Goal: Transaction & Acquisition: Purchase product/service

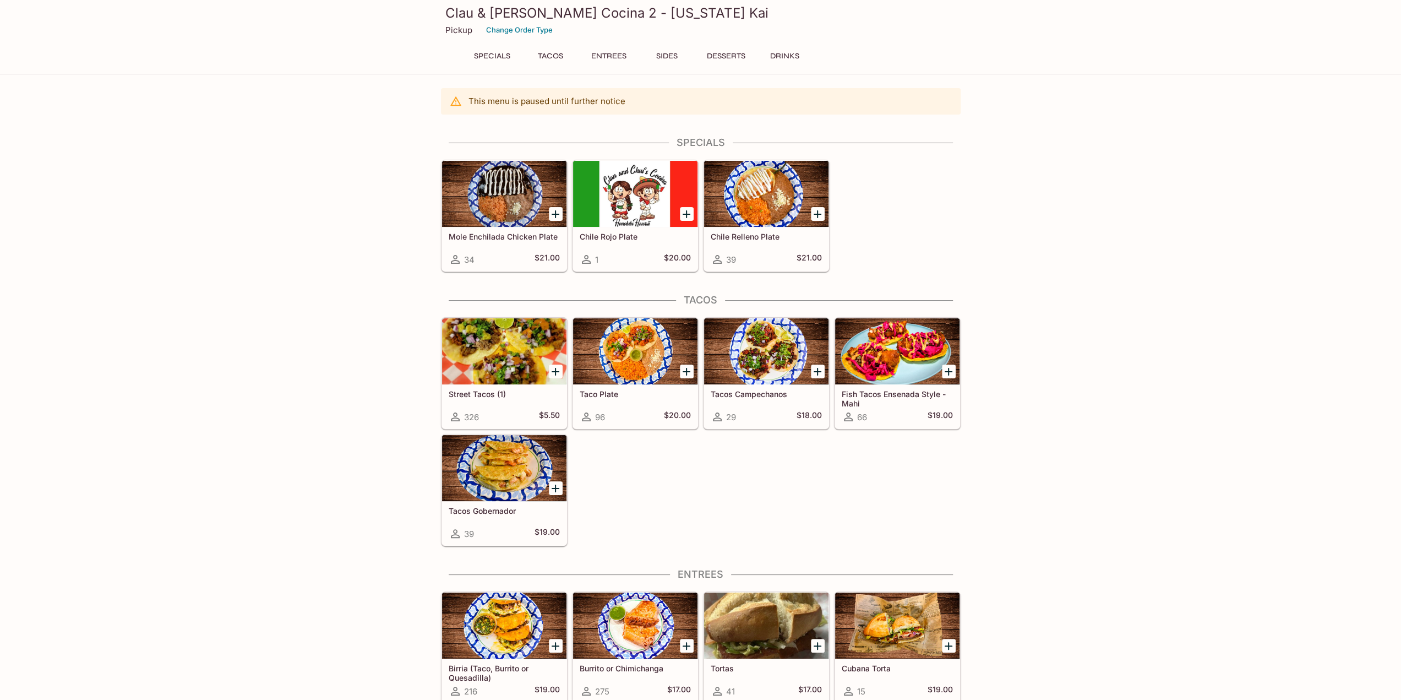
click at [468, 369] on div at bounding box center [504, 351] width 124 height 66
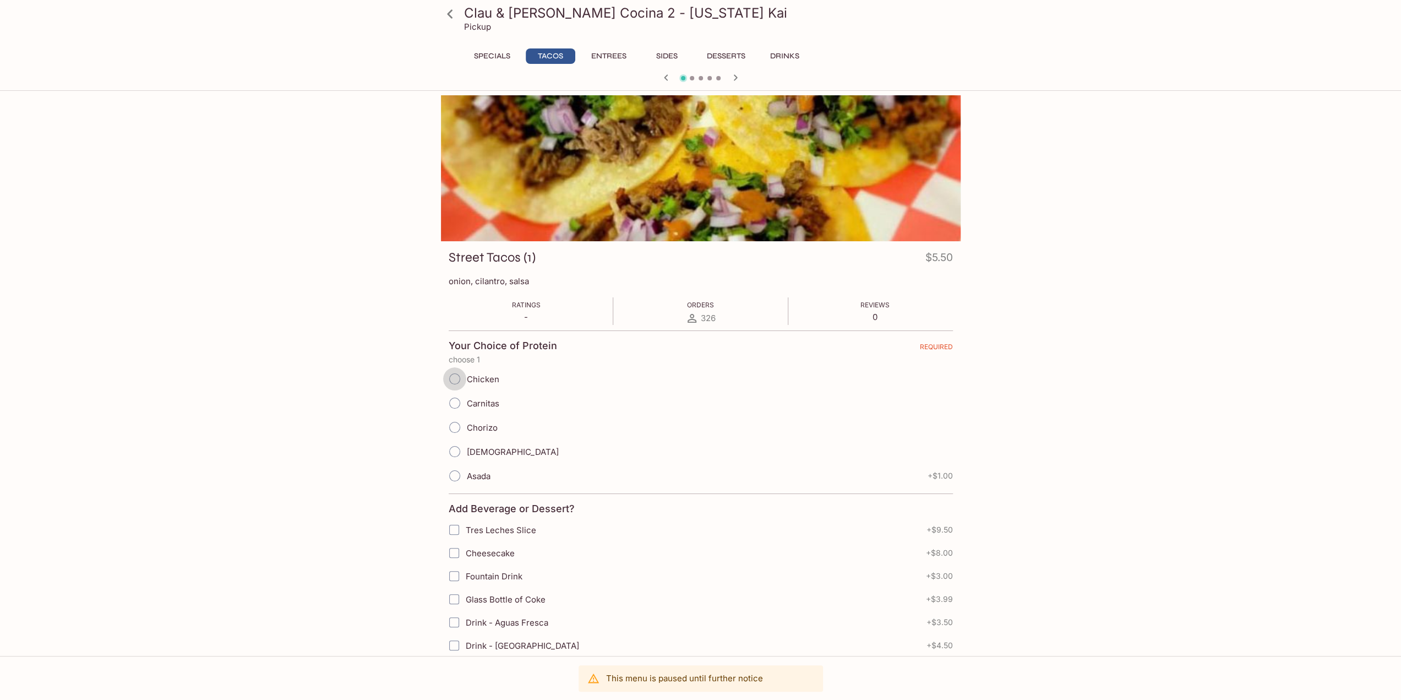
click at [459, 376] on input "Chicken" at bounding box center [454, 378] width 23 height 23
radio input "true"
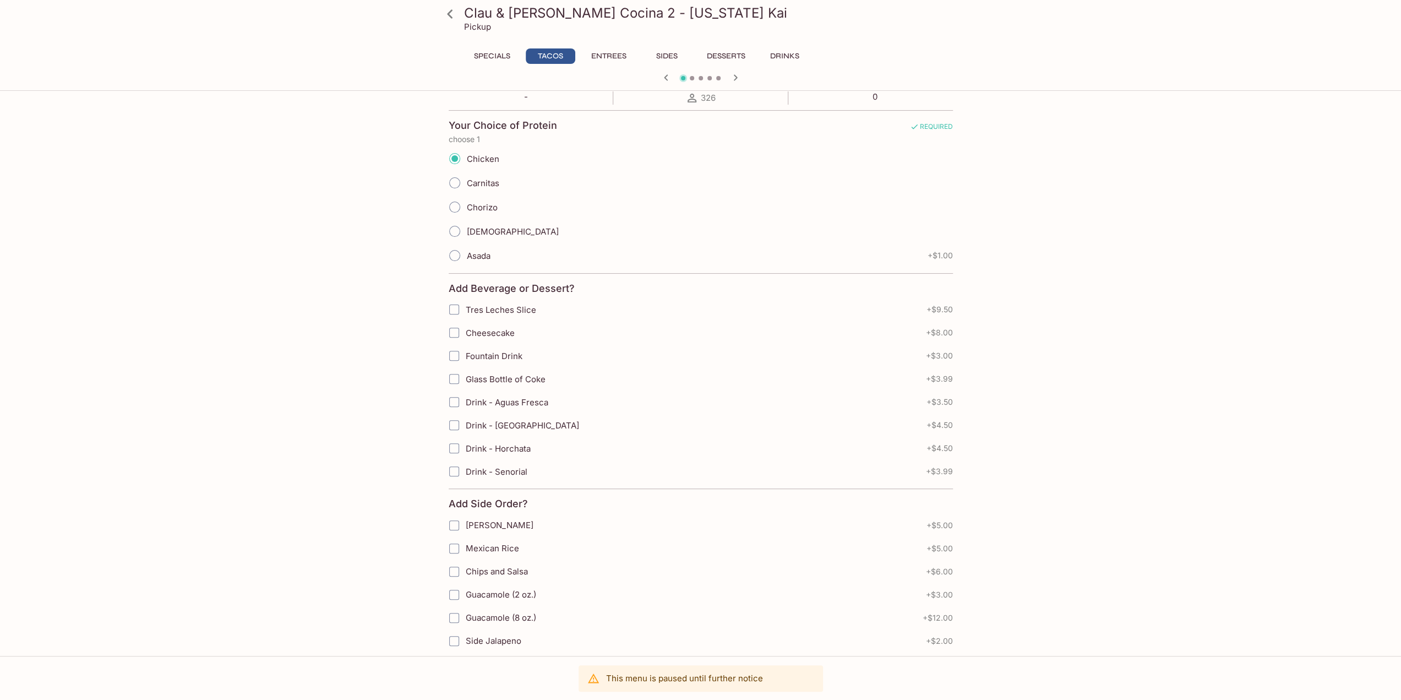
scroll to position [258, 0]
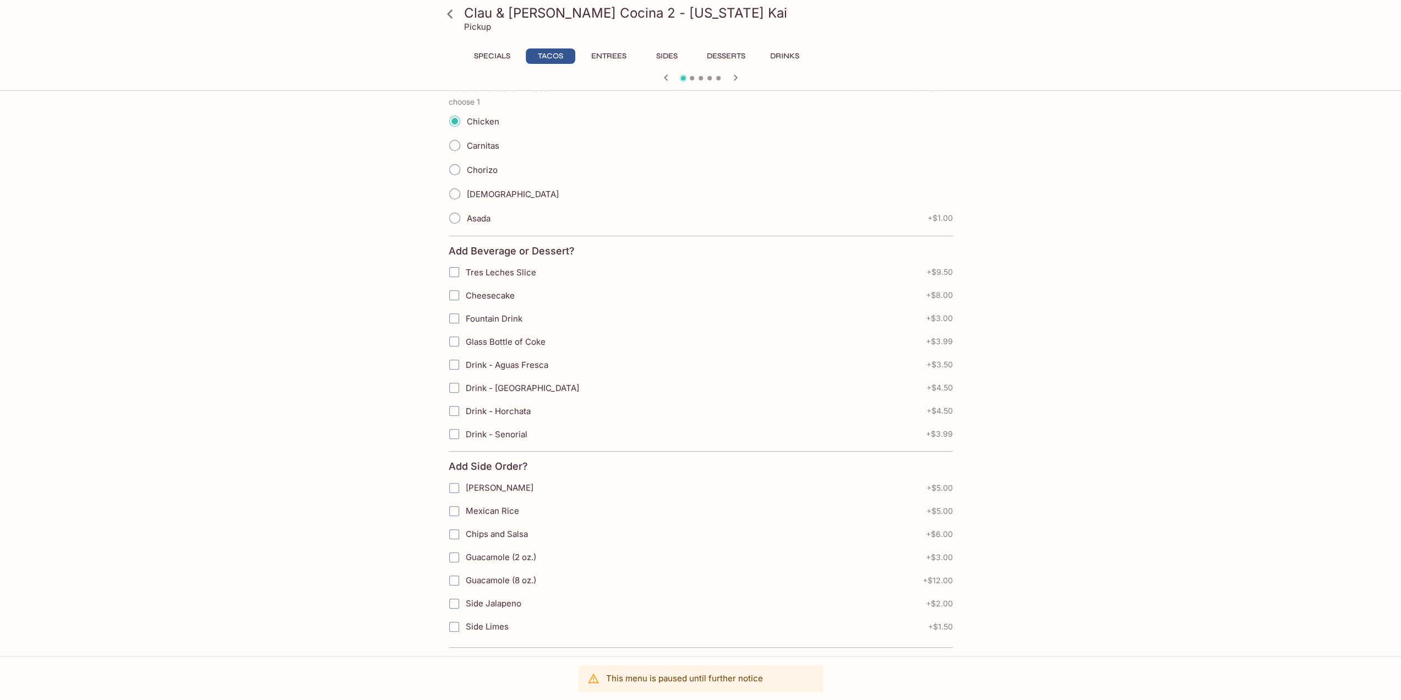
click at [493, 528] on span "Chips and Salsa" at bounding box center [497, 533] width 62 height 10
click at [465, 525] on input "Chips and Salsa" at bounding box center [454, 534] width 22 height 22
checkbox input "true"
click at [669, 678] on p "This menu is paused until further notice" at bounding box center [684, 678] width 157 height 10
click at [457, 17] on icon at bounding box center [449, 13] width 19 height 19
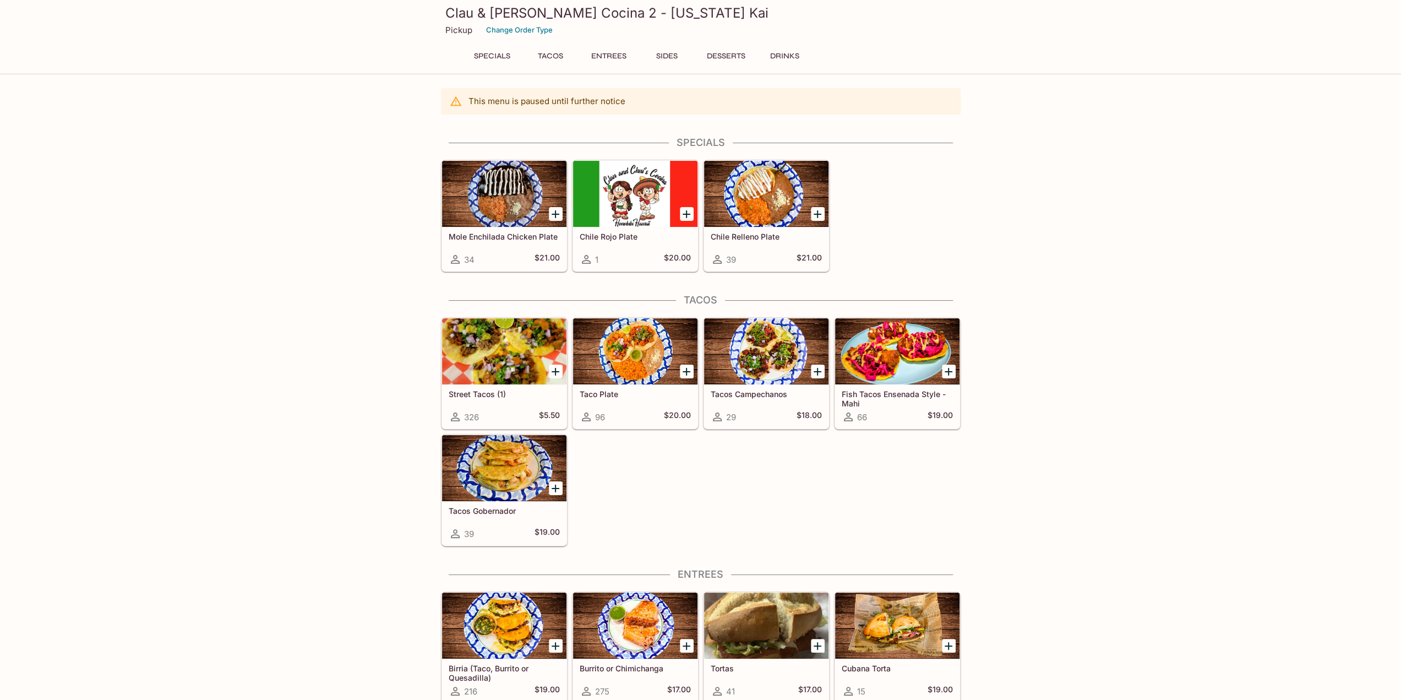
click at [736, 358] on div at bounding box center [766, 351] width 124 height 66
click at [565, 49] on button "Tacos" at bounding box center [551, 55] width 50 height 15
